Goal: Transaction & Acquisition: Subscribe to service/newsletter

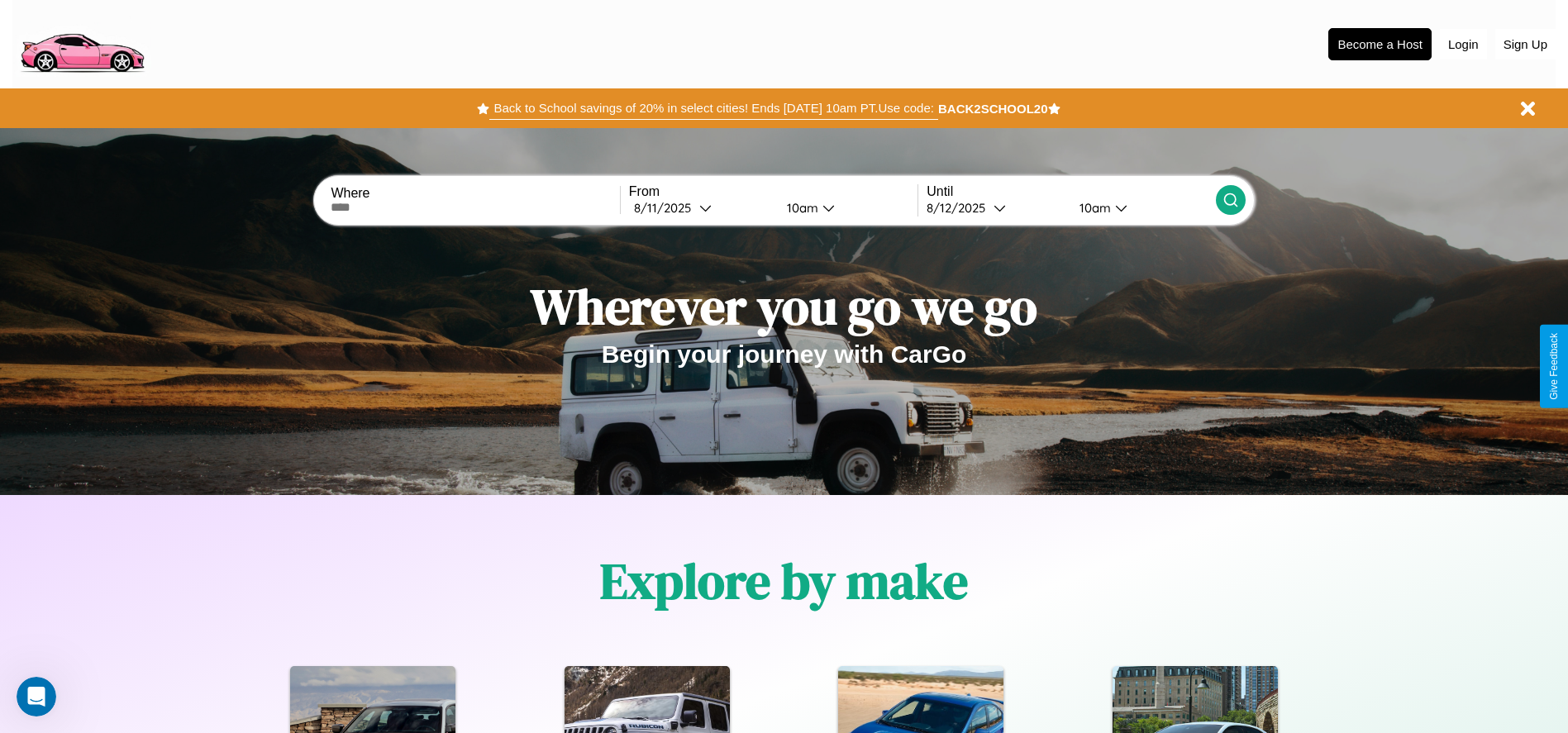
click at [713, 108] on button "Back to School savings of 20% in select cities! Ends [DATE] 10am PT. Use code:" at bounding box center [713, 108] width 448 height 23
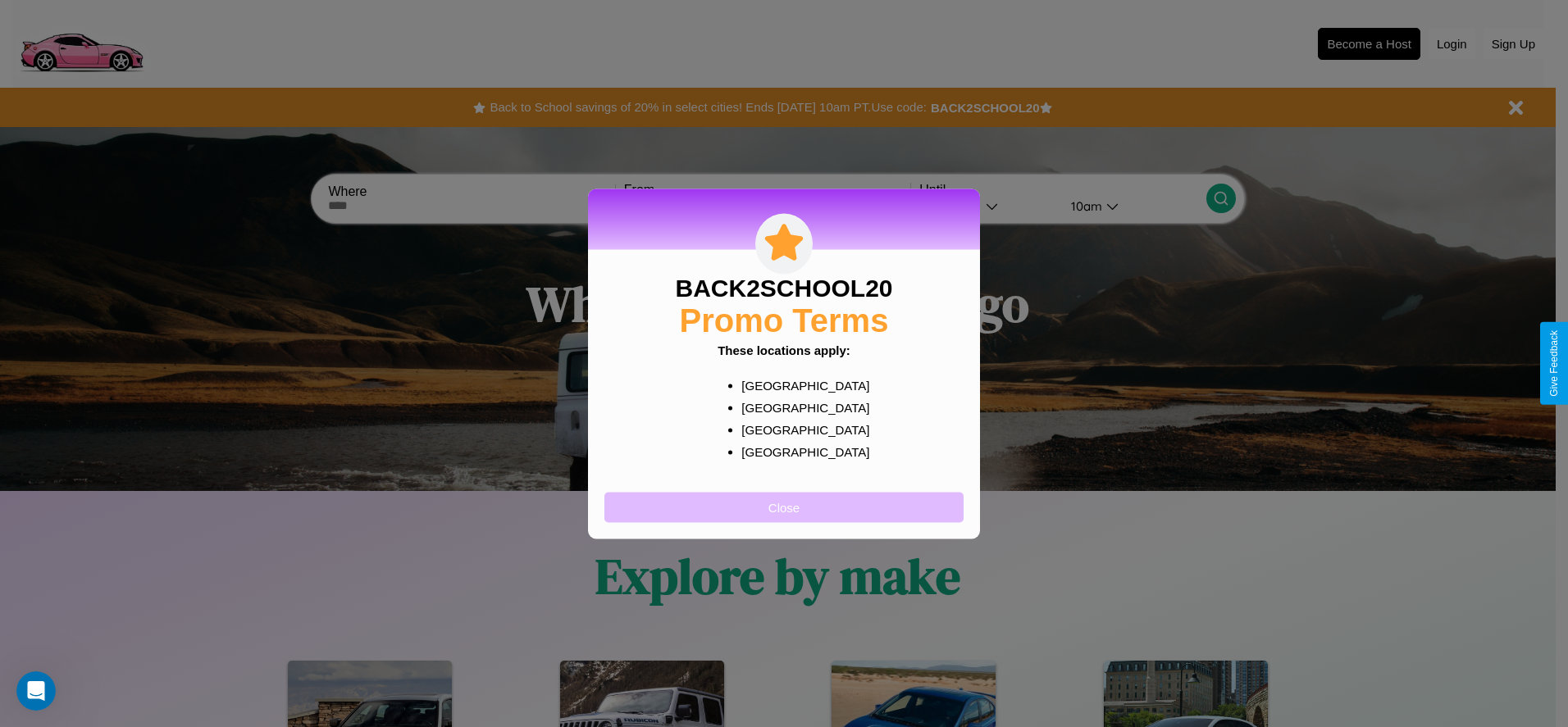
click at [784, 507] on button "Close" at bounding box center [784, 507] width 359 height 30
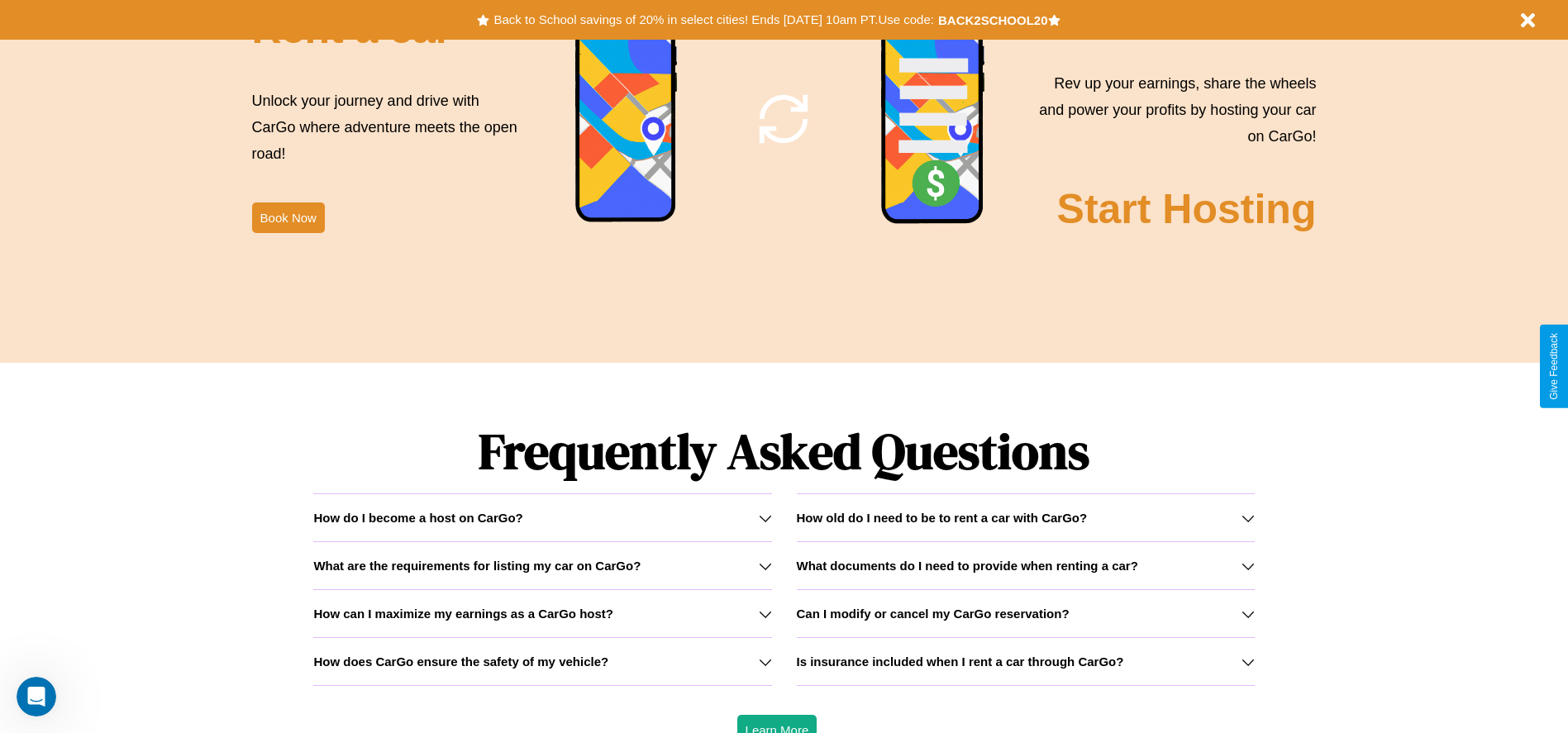
scroll to position [2371, 0]
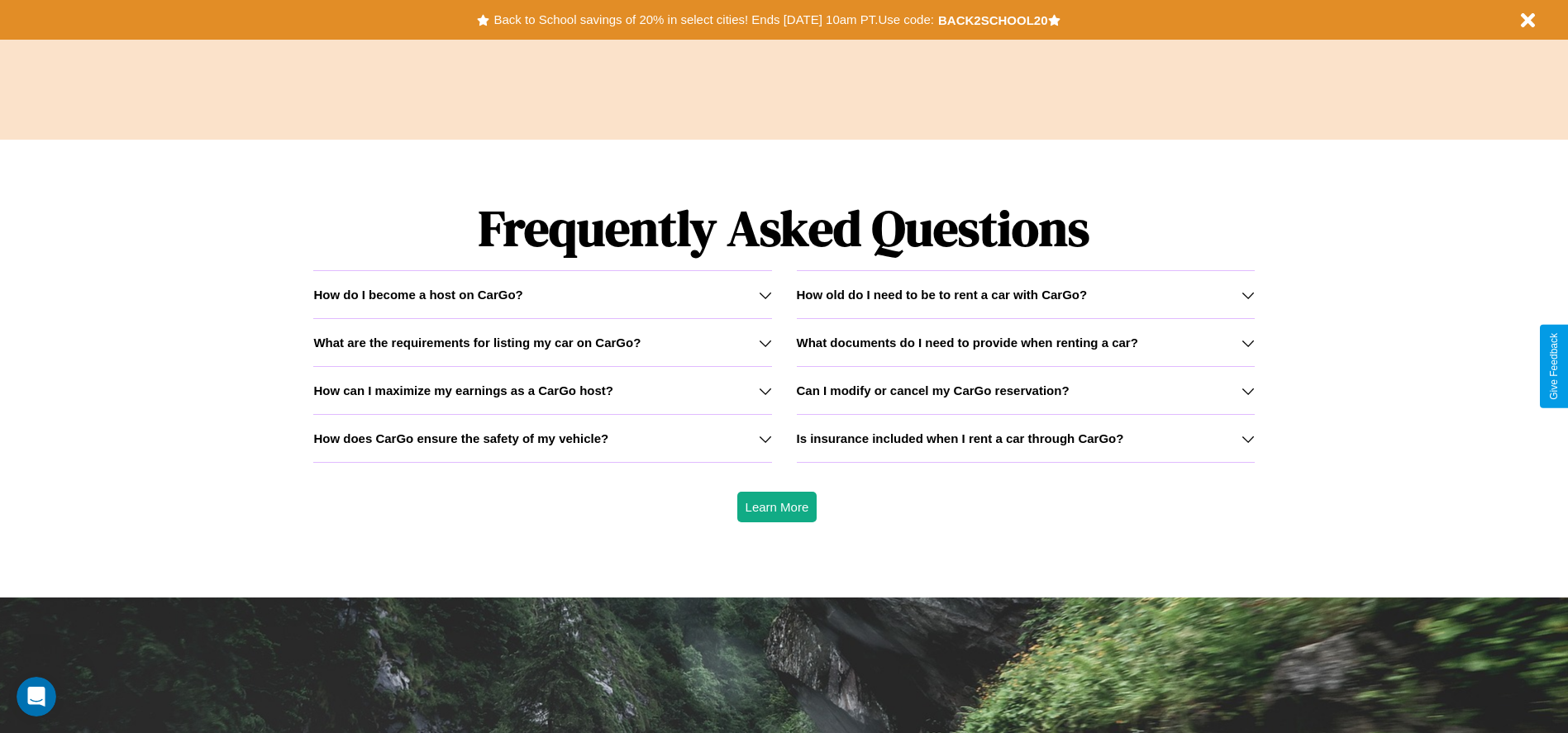
click at [1026, 342] on h3 "What documents do I need to provide when renting a car?" at bounding box center [968, 343] width 341 height 14
click at [542, 438] on h3 "How does CarGo ensure the safety of my vehicle?" at bounding box center [460, 438] width 295 height 14
click at [765, 342] on icon at bounding box center [765, 343] width 13 height 13
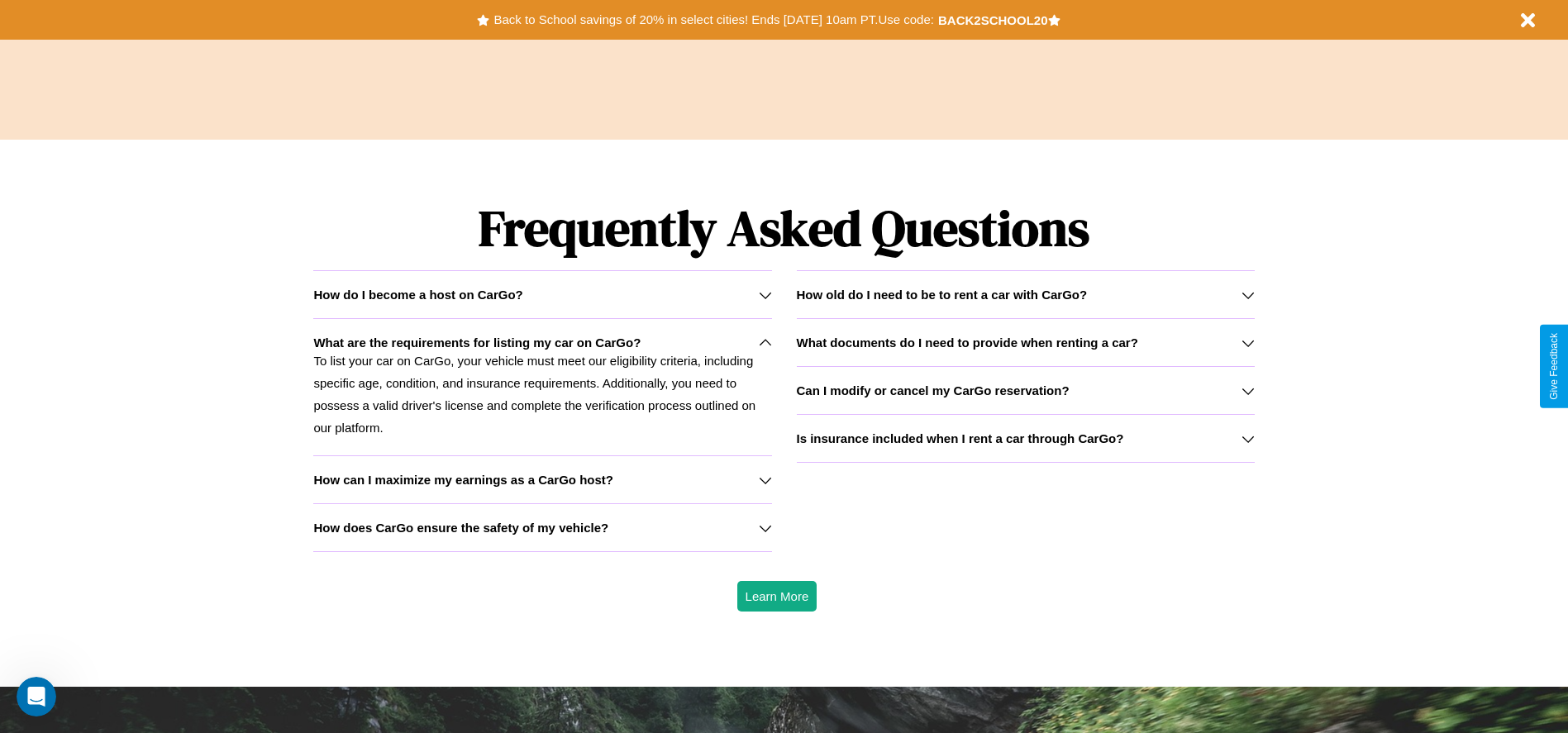
click at [1026, 390] on h3 "Can I modify or cancel my CarGo reservation?" at bounding box center [934, 390] width 273 height 14
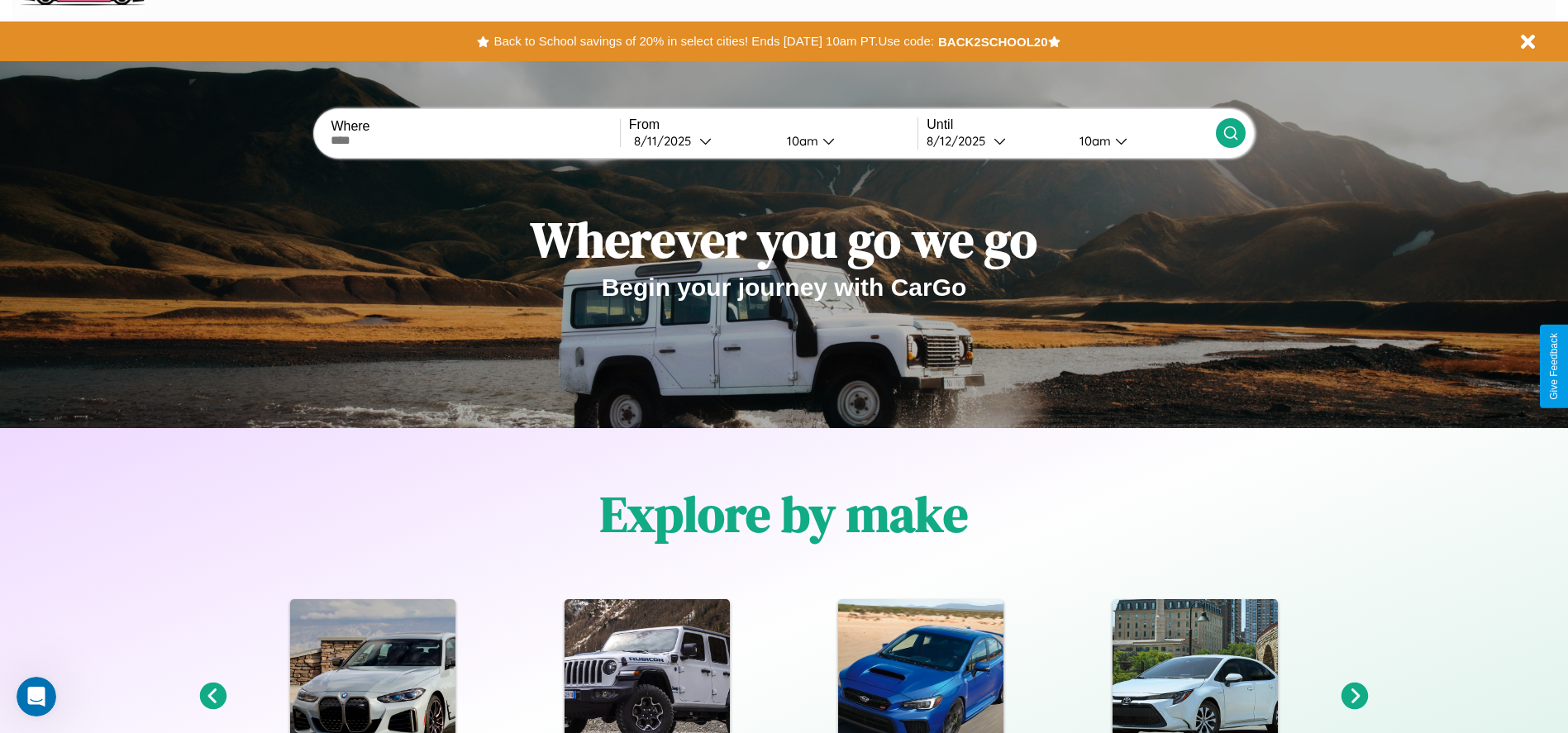
scroll to position [0, 0]
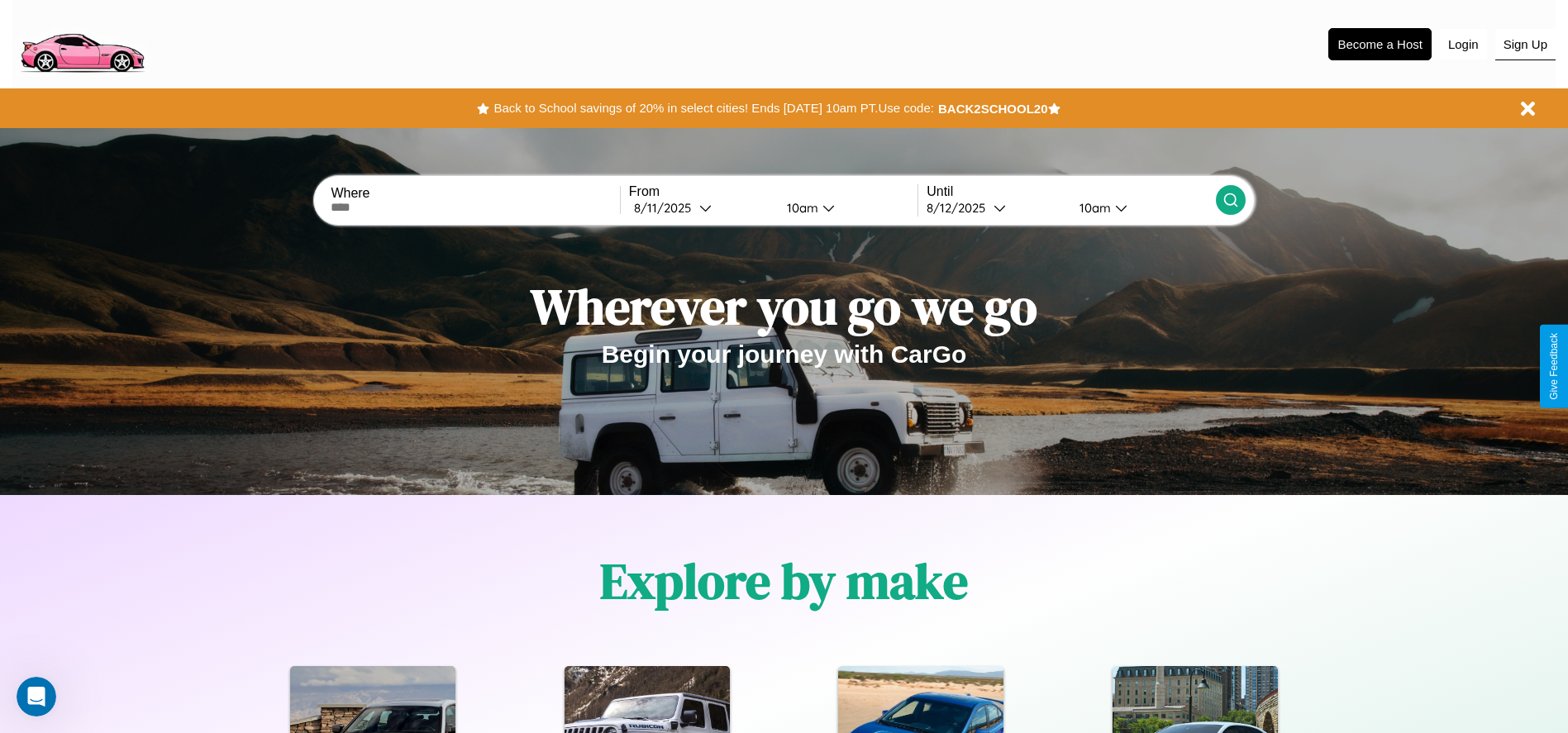
click at [1525, 44] on button "Sign Up" at bounding box center [1525, 45] width 60 height 31
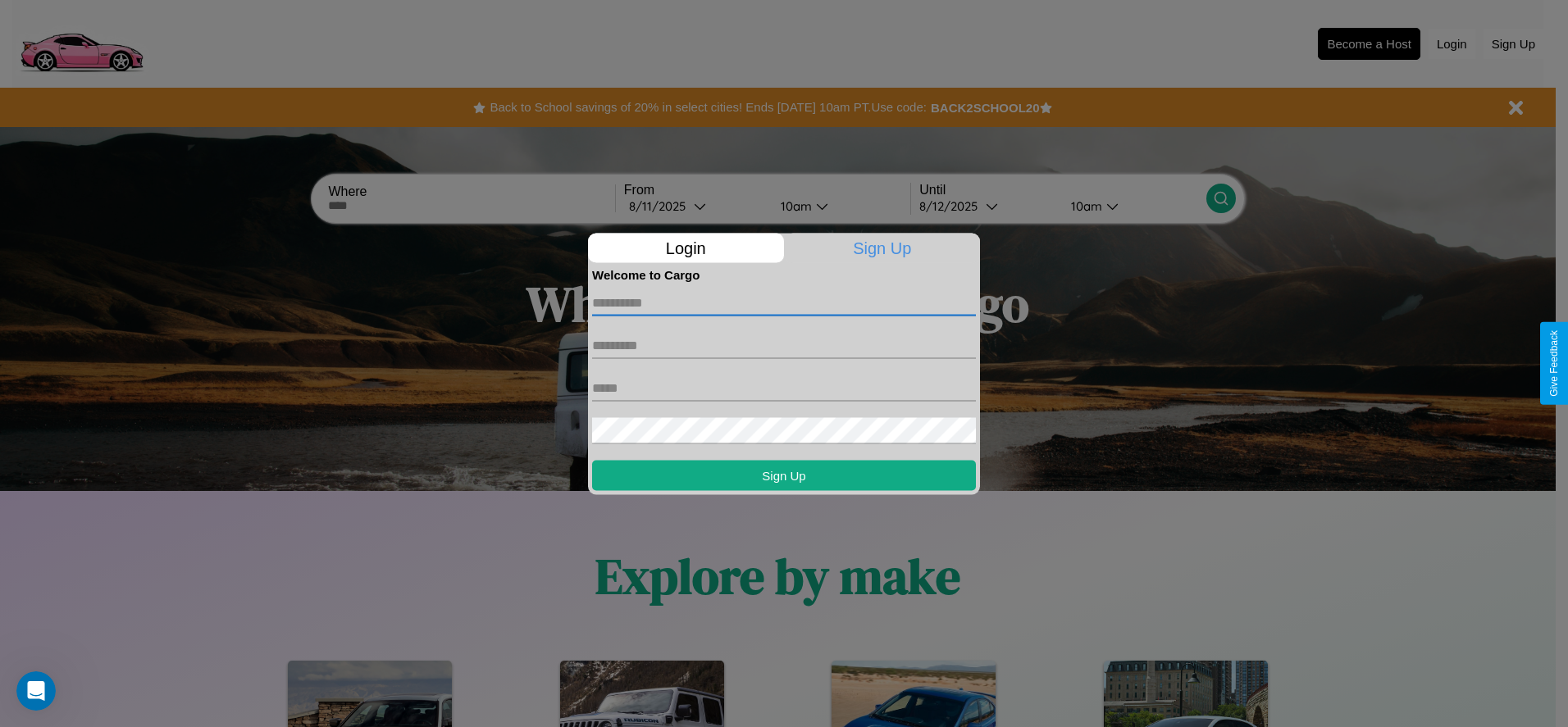
click at [784, 303] on input "text" at bounding box center [784, 303] width 384 height 26
type input "******"
click at [784, 345] on input "text" at bounding box center [784, 345] width 384 height 26
type input "*****"
click at [784, 388] on input "text" at bounding box center [784, 388] width 384 height 26
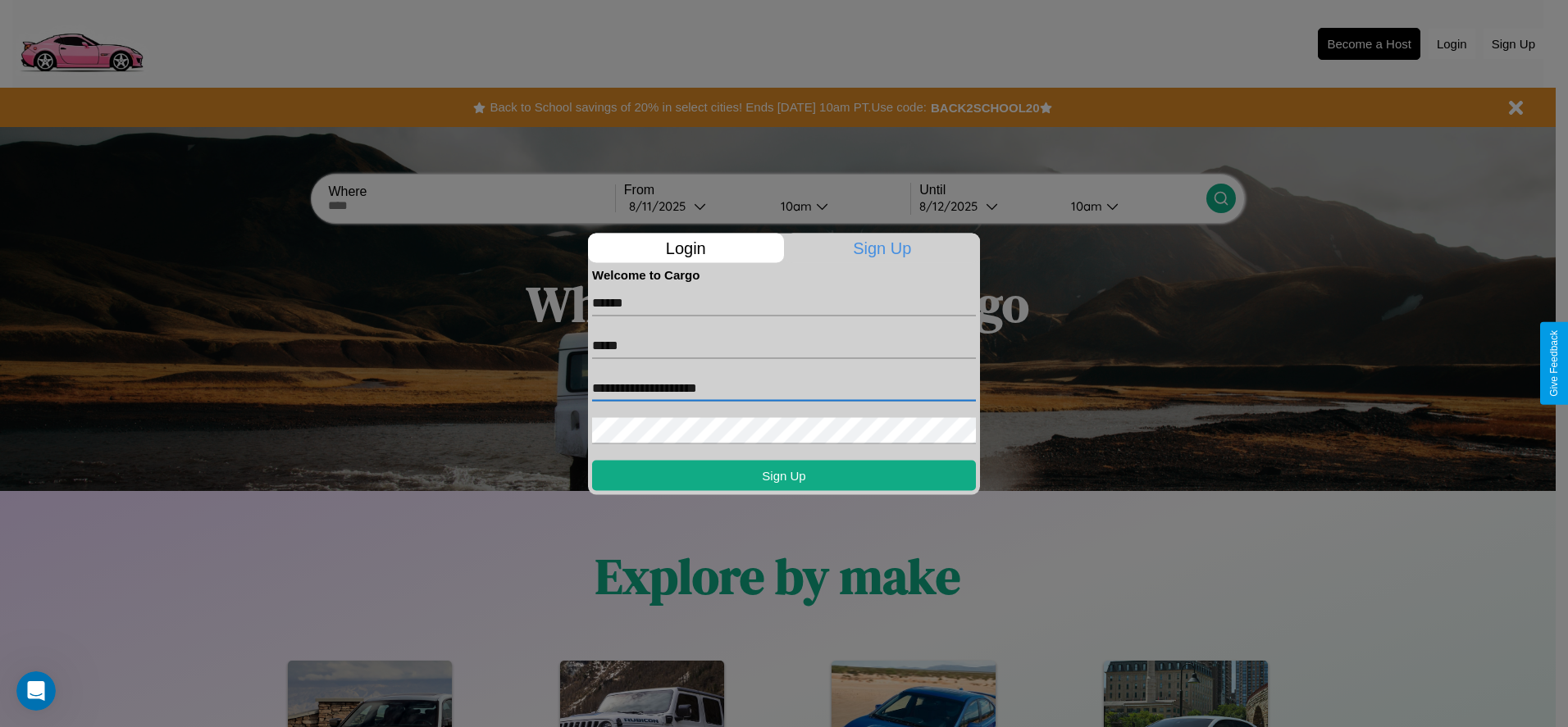
type input "**********"
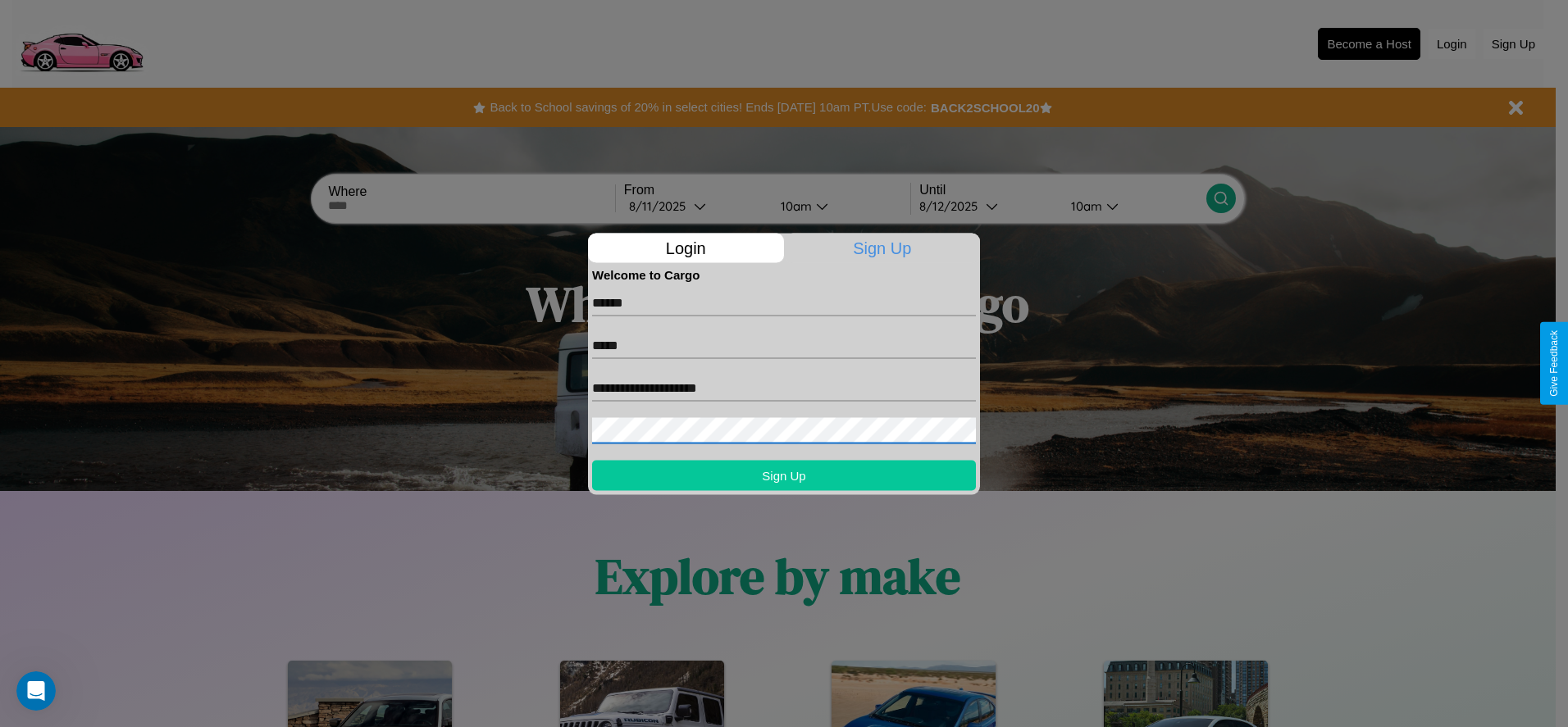
click at [784, 475] on button "Sign Up" at bounding box center [784, 475] width 384 height 30
